Goal: Information Seeking & Learning: Learn about a topic

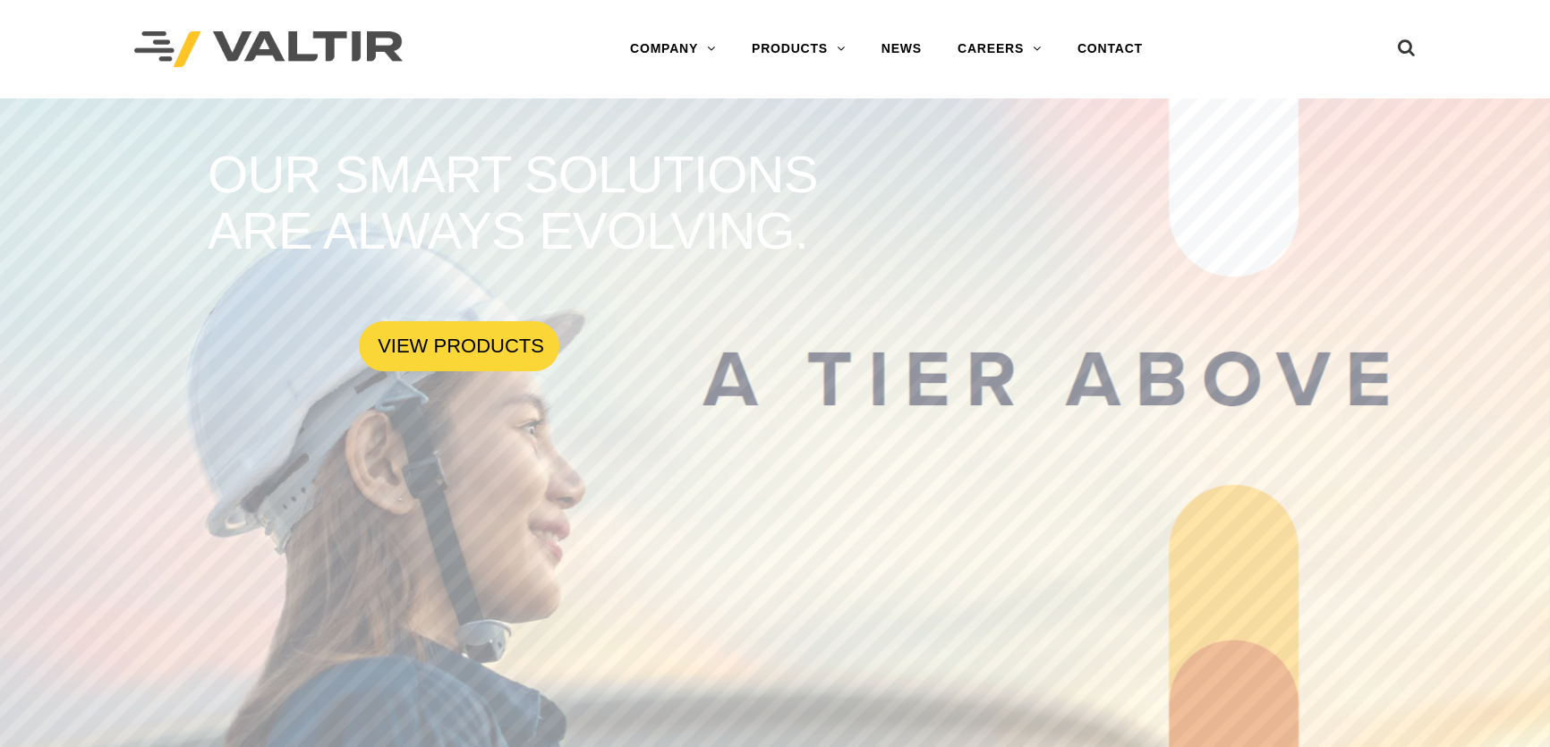
click at [810, 185] on link "DELINEATORS" at bounding box center [846, 192] width 224 height 36
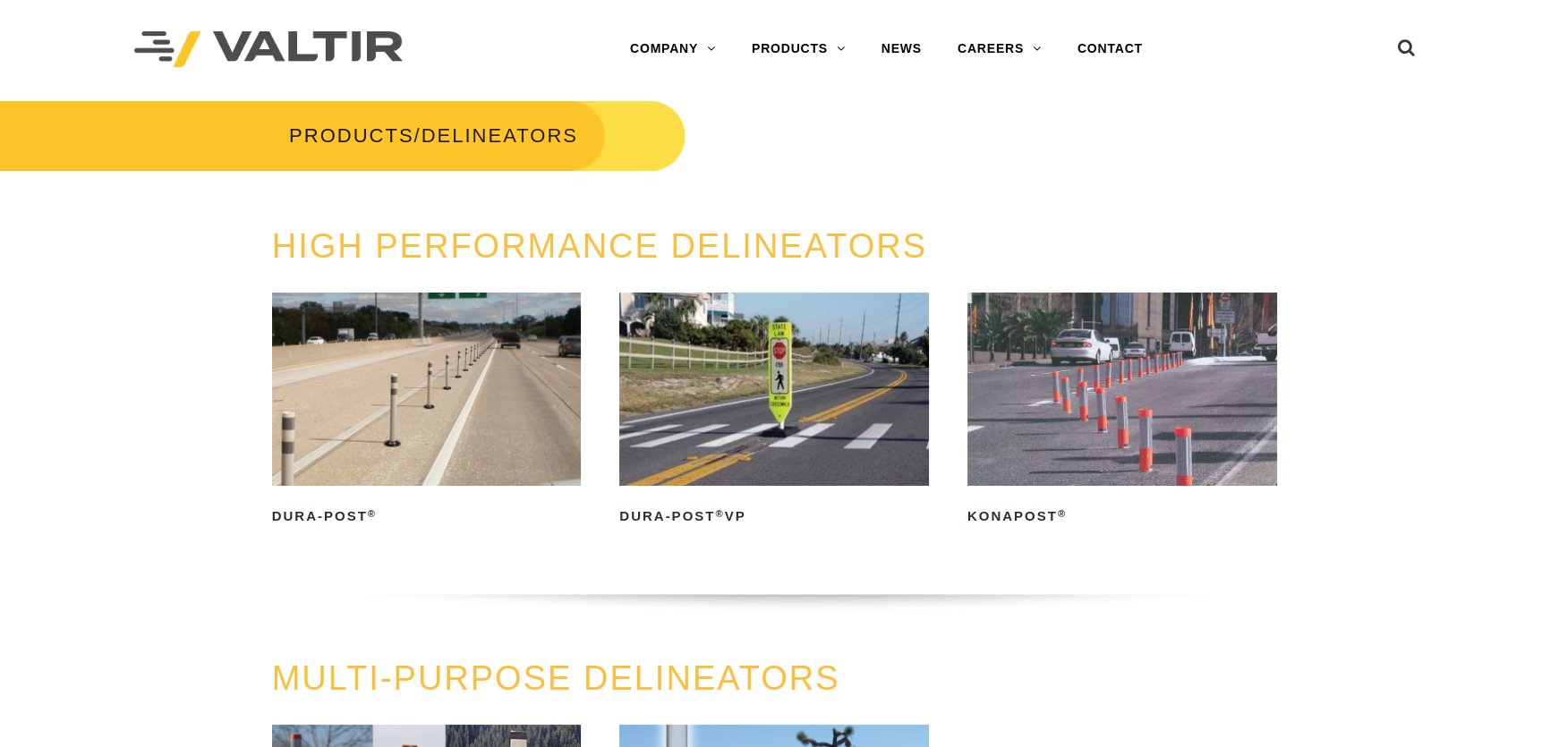
click at [799, 351] on link "SIGN POSTS & SUPPORTS" at bounding box center [846, 336] width 224 height 36
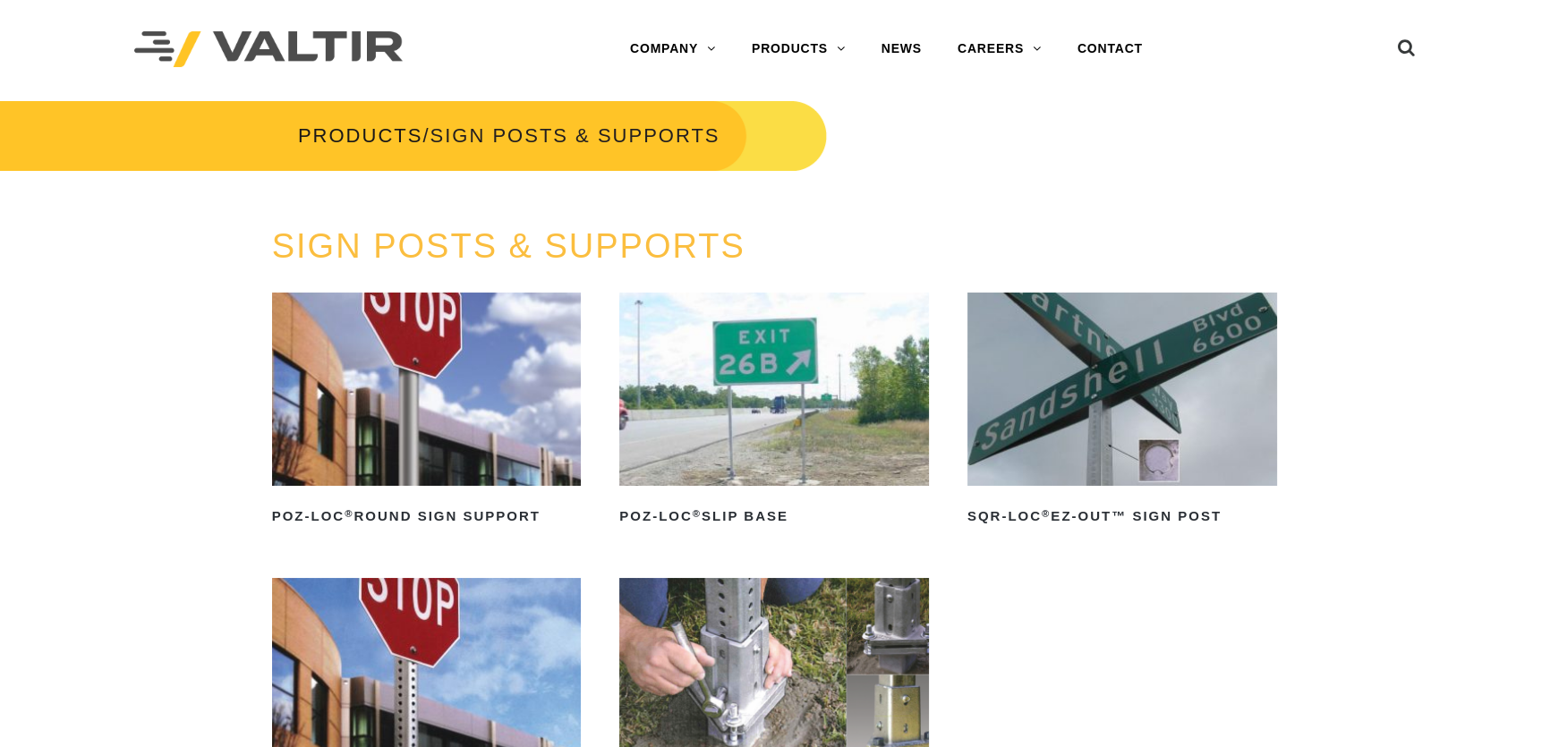
click at [480, 649] on img at bounding box center [427, 674] width 310 height 193
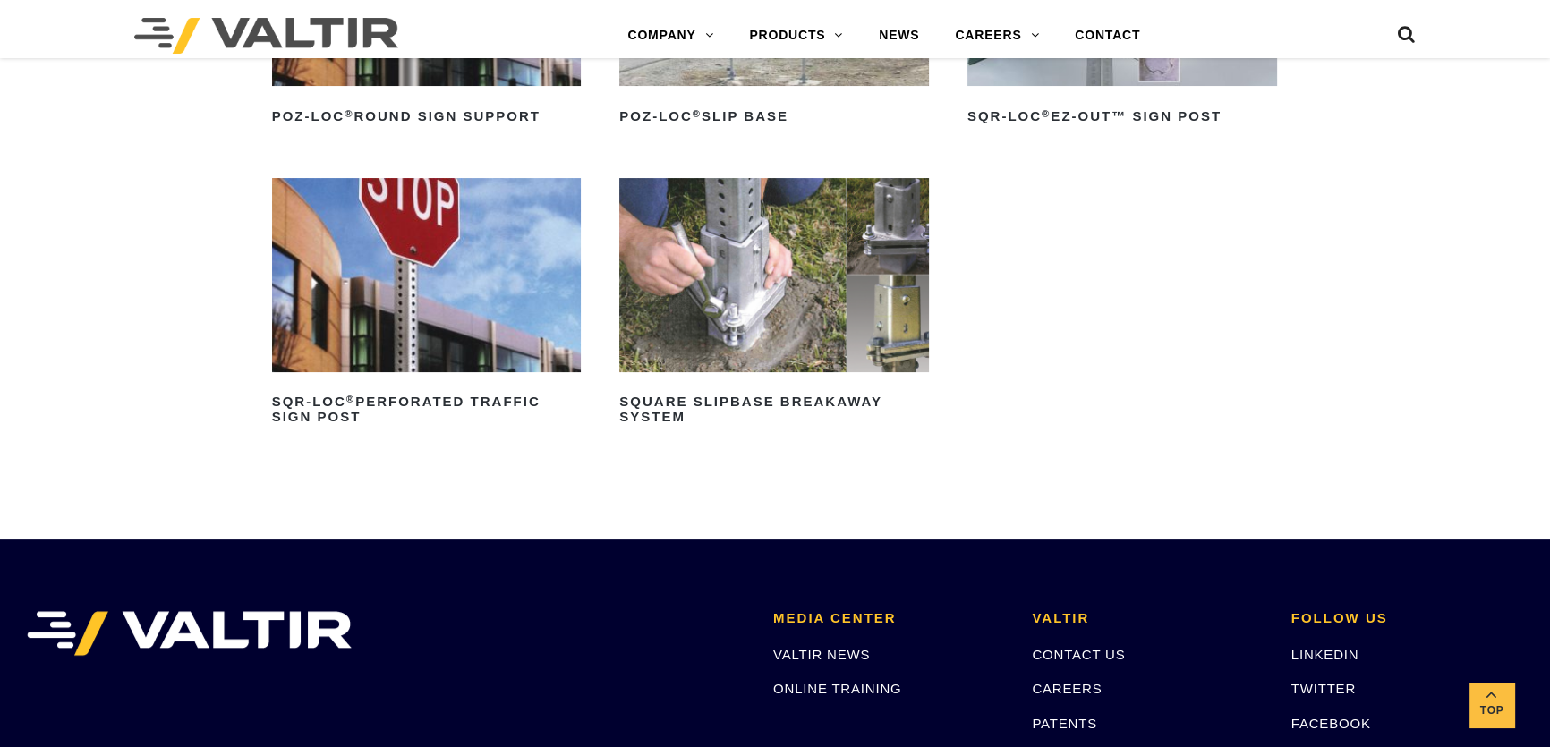
scroll to position [406, 0]
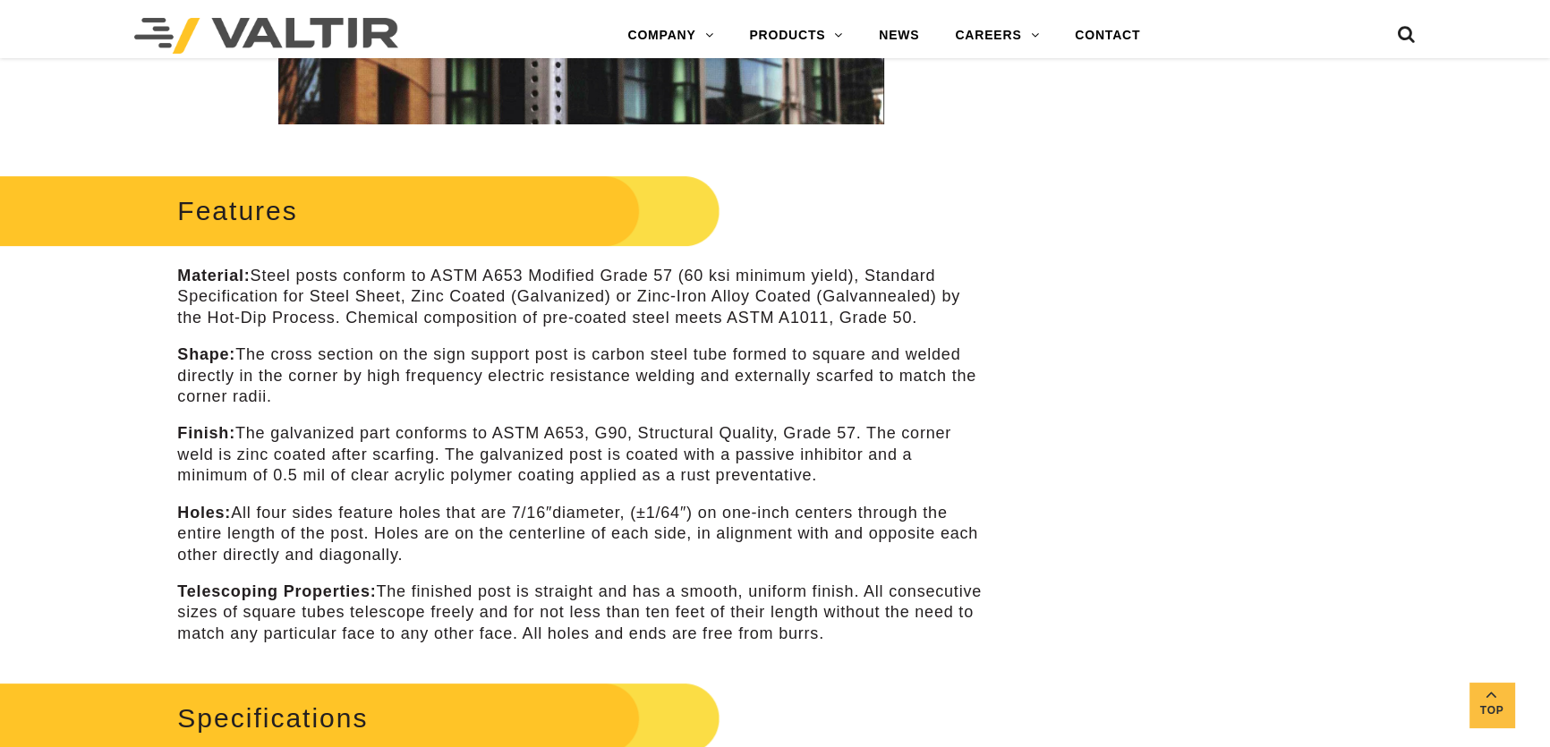
scroll to position [813, 0]
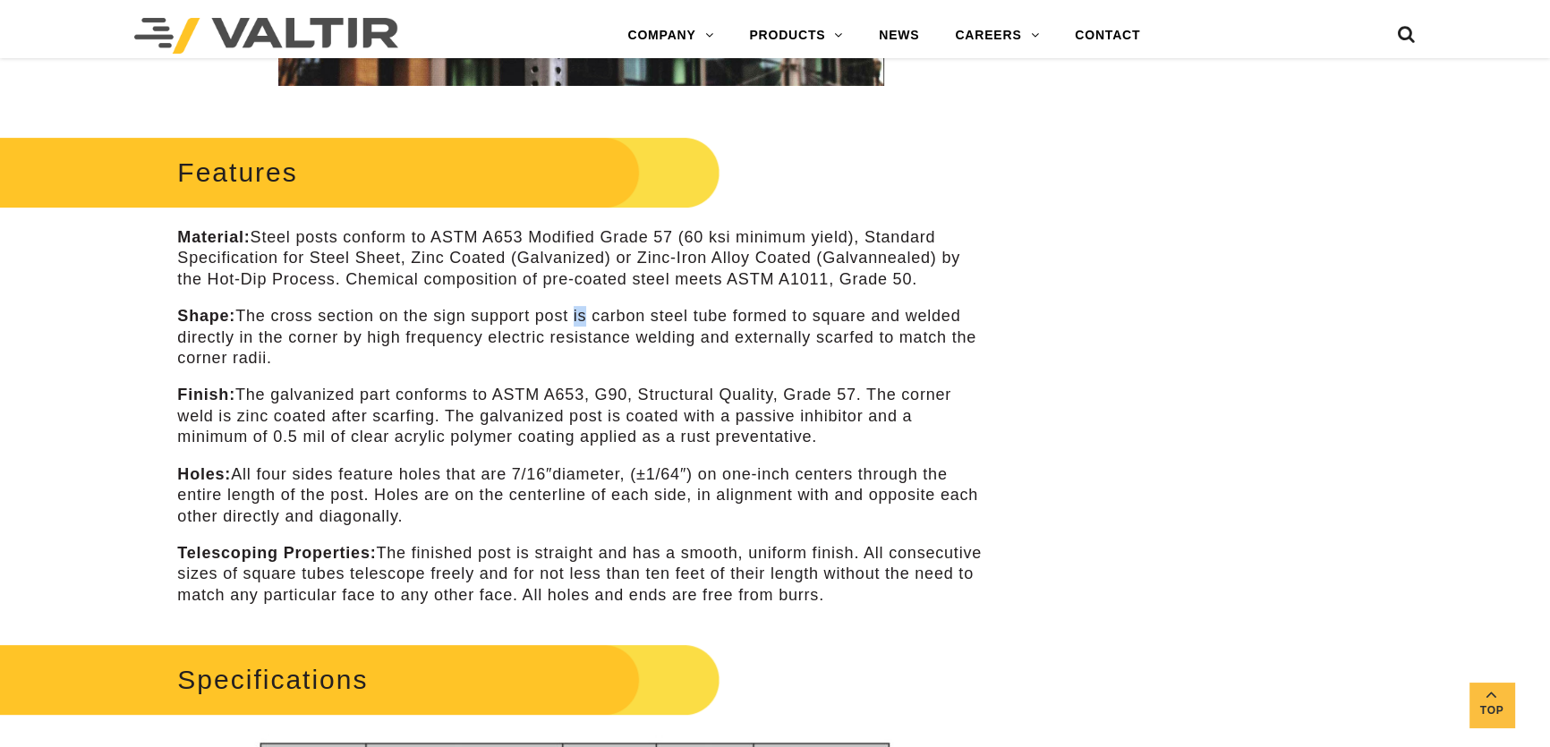
drag, startPoint x: 580, startPoint y: 319, endPoint x: 593, endPoint y: 325, distance: 14.8
click at [593, 325] on p "Shape: The cross section on the sign support post is carbon steel tube formed t…" at bounding box center [580, 337] width 807 height 63
